Goal: Transaction & Acquisition: Purchase product/service

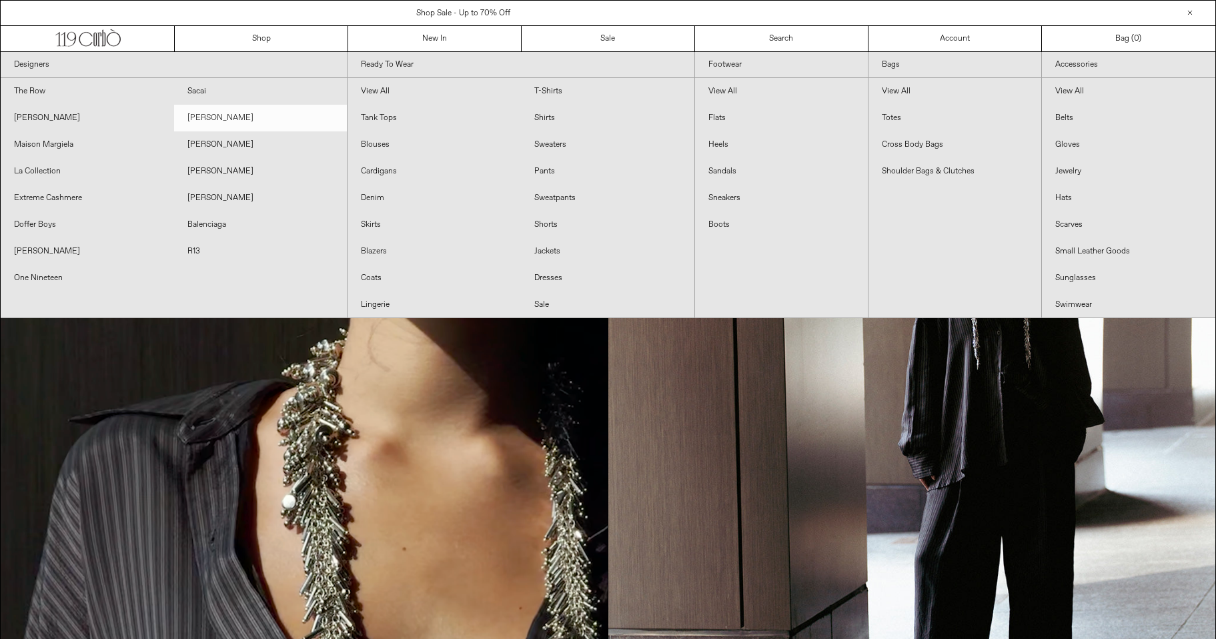
click at [209, 116] on link "[PERSON_NAME]" at bounding box center [260, 118] width 173 height 27
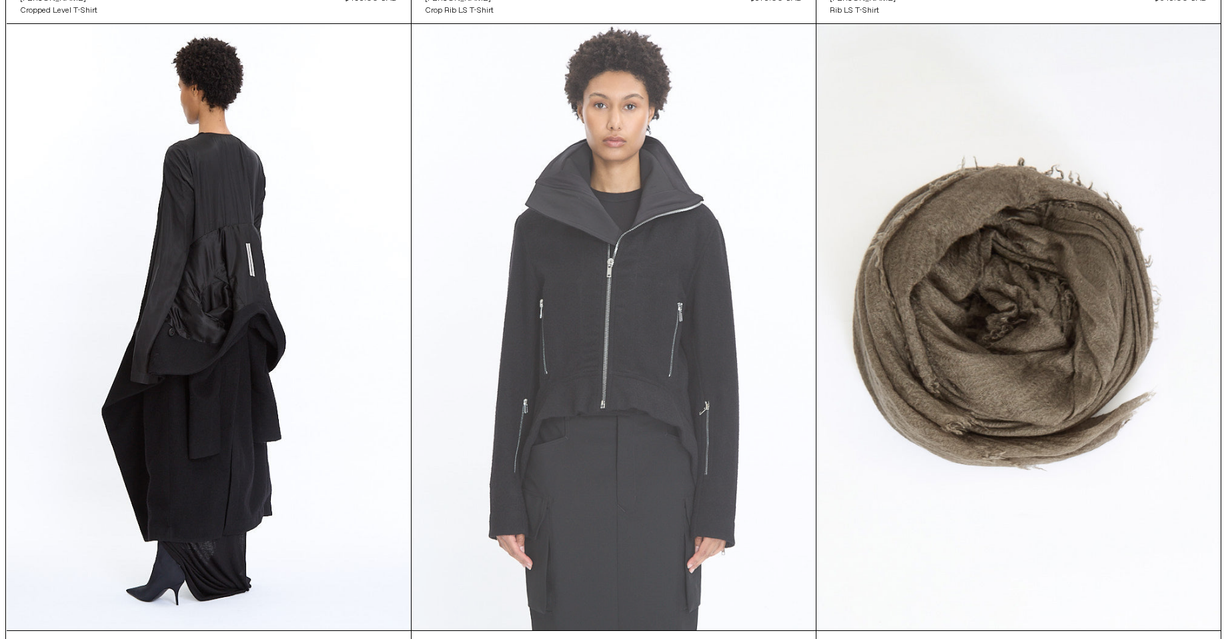
scroll to position [1982, 0]
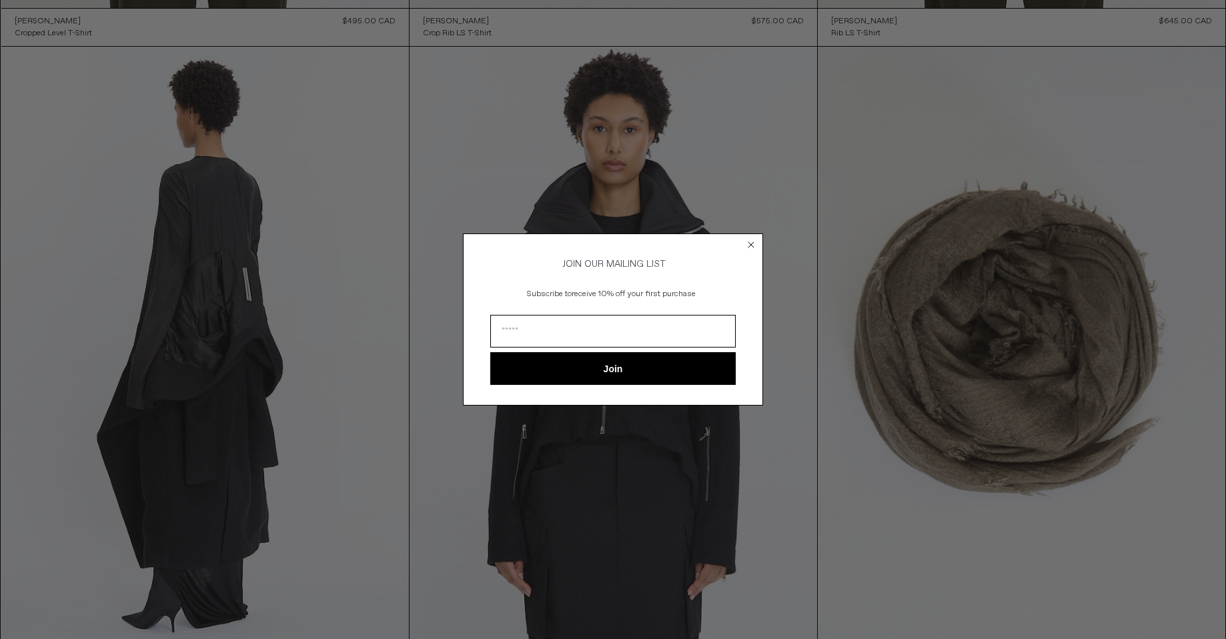
click at [749, 238] on circle "Close dialog" at bounding box center [751, 244] width 13 height 13
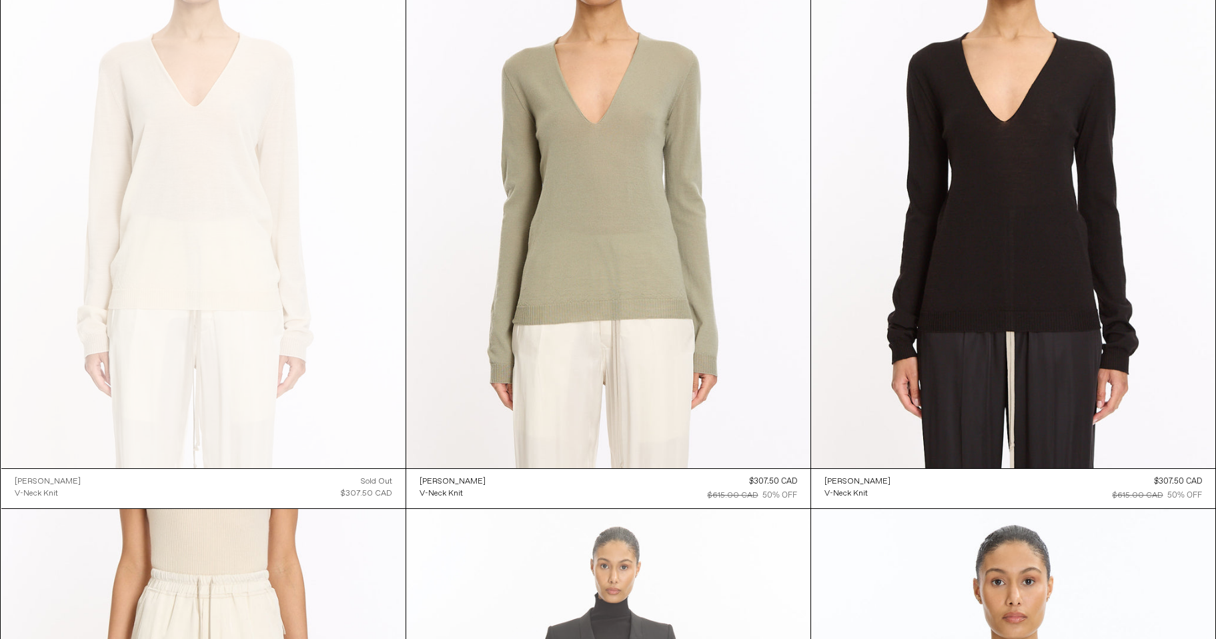
scroll to position [5137, 0]
